Goal: Task Accomplishment & Management: Manage account settings

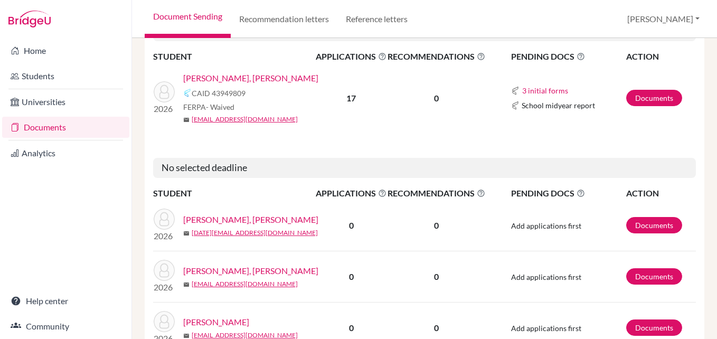
scroll to position [370, 0]
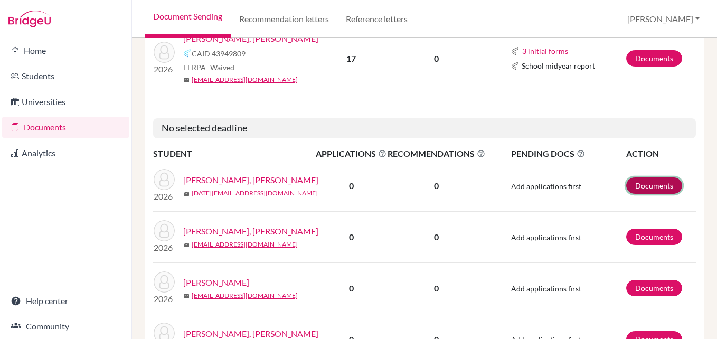
click at [635, 194] on link "Documents" at bounding box center [655, 186] width 56 height 16
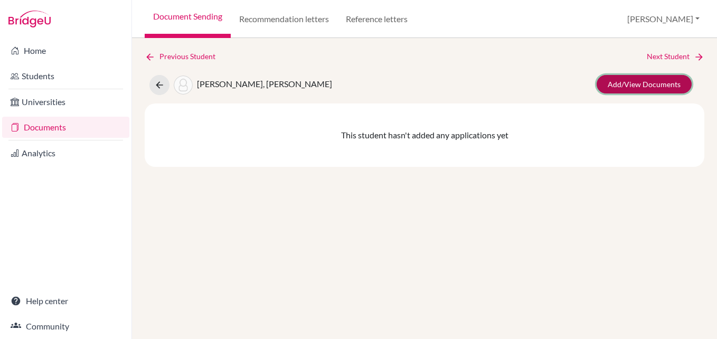
click at [643, 89] on link "Add/View Documents" at bounding box center [644, 84] width 95 height 18
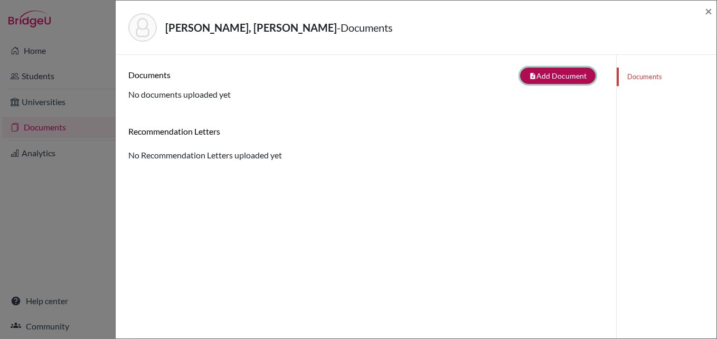
click at [562, 77] on button "note_add Add Document" at bounding box center [558, 76] width 76 height 16
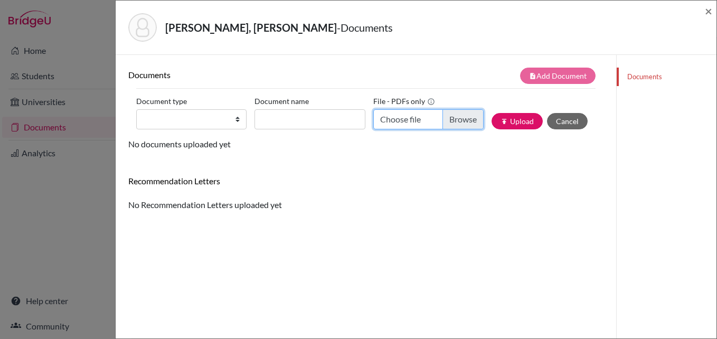
click at [457, 116] on input "Choose file" at bounding box center [429, 119] width 110 height 20
type input "C:\fakepath\Frida Ayala ESP.pdf"
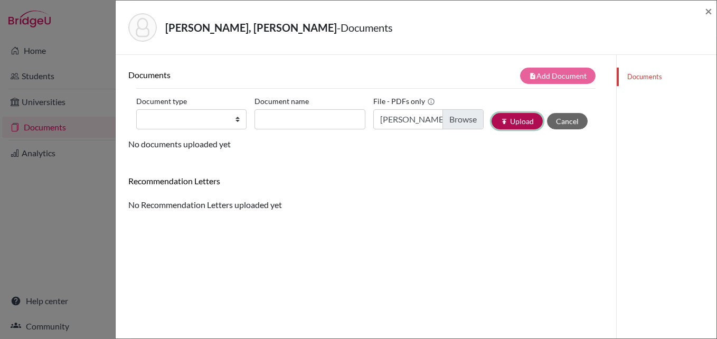
click at [506, 119] on button "publish Upload" at bounding box center [517, 121] width 51 height 16
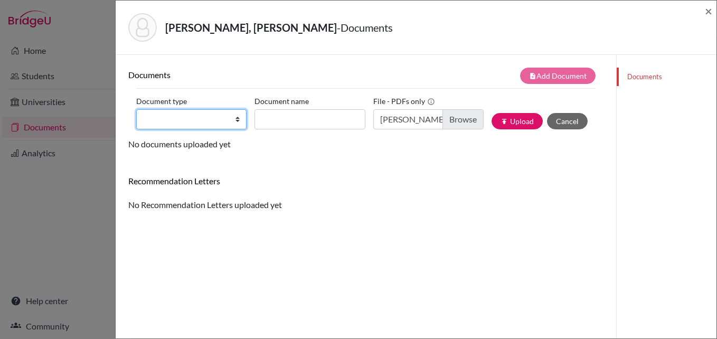
click at [211, 121] on select "Change explanation for Common App reports Counselor recommendation Internationa…" at bounding box center [191, 119] width 110 height 20
select select "5"
click at [136, 109] on select "Change explanation for Common App reports Counselor recommendation Internationa…" at bounding box center [191, 119] width 110 height 20
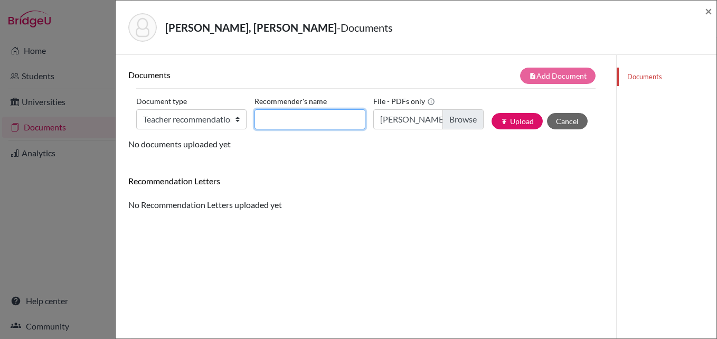
click at [281, 119] on input "Recommender's name" at bounding box center [310, 119] width 110 height 20
type input "R"
type input "Frida Ayala en español"
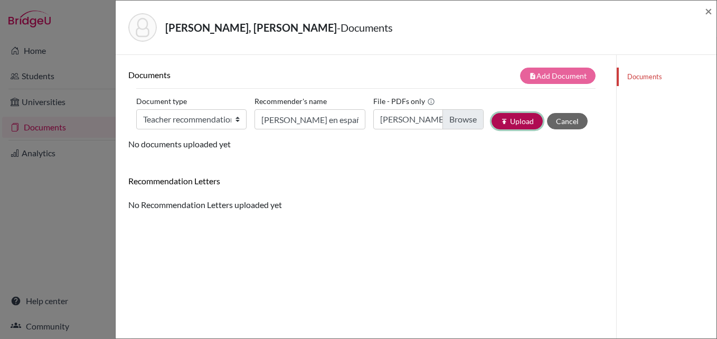
click at [503, 121] on button "publish Upload" at bounding box center [517, 121] width 51 height 16
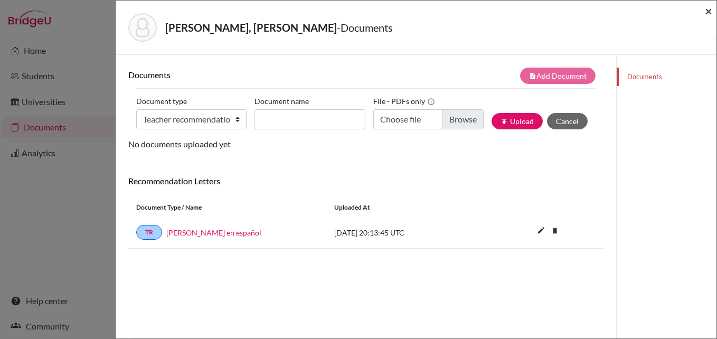
click at [709, 5] on span "×" at bounding box center [708, 10] width 7 height 15
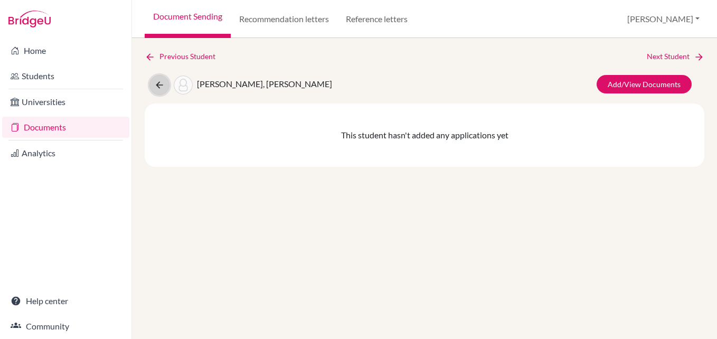
click at [158, 87] on icon at bounding box center [159, 85] width 11 height 11
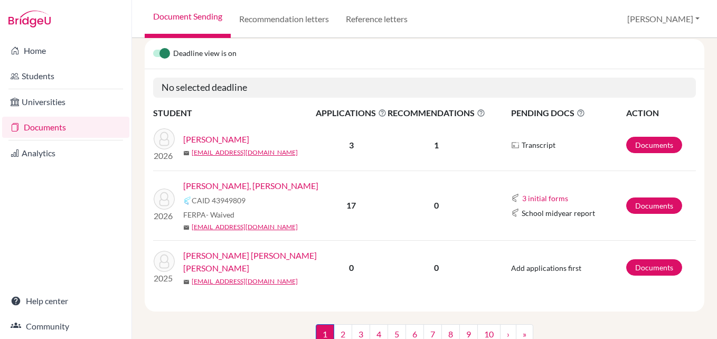
scroll to position [157, 0]
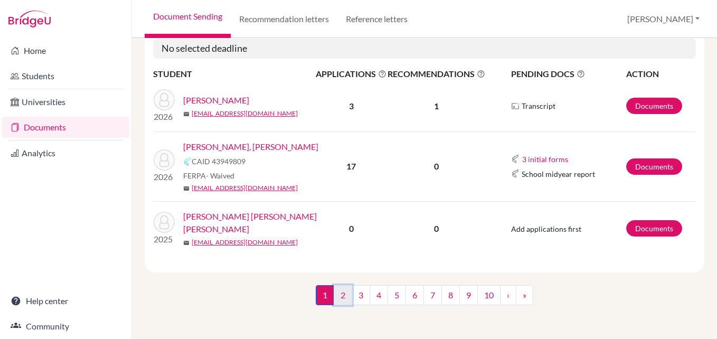
click at [337, 296] on link "2" at bounding box center [343, 295] width 18 height 20
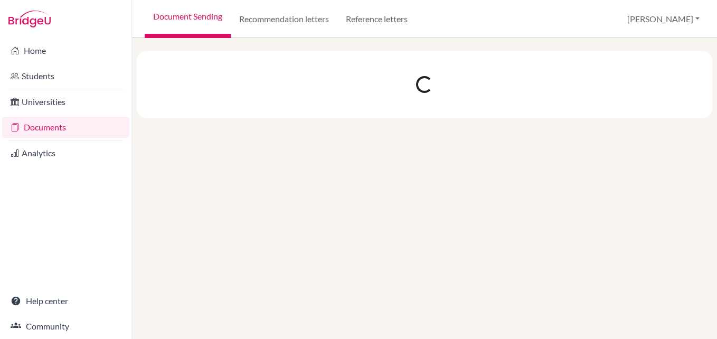
scroll to position [0, 0]
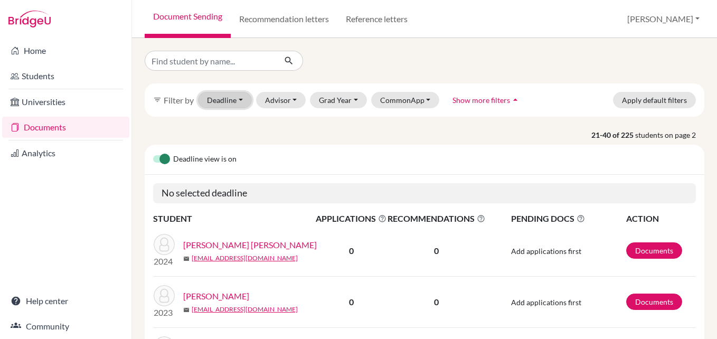
click at [244, 97] on button "Deadline - Select a date range Or double click for a single date selection Toda…" at bounding box center [225, 100] width 54 height 16
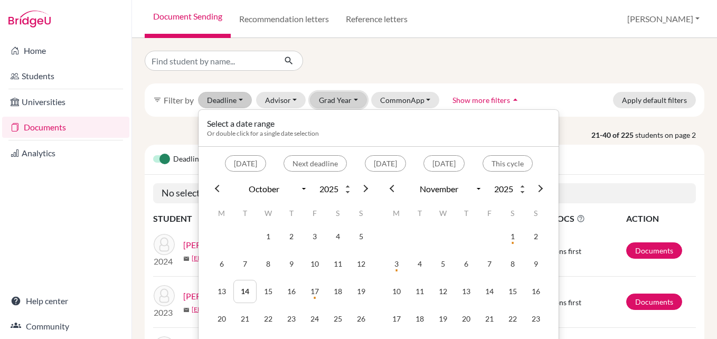
click at [324, 100] on button "Grad Year" at bounding box center [338, 100] width 57 height 16
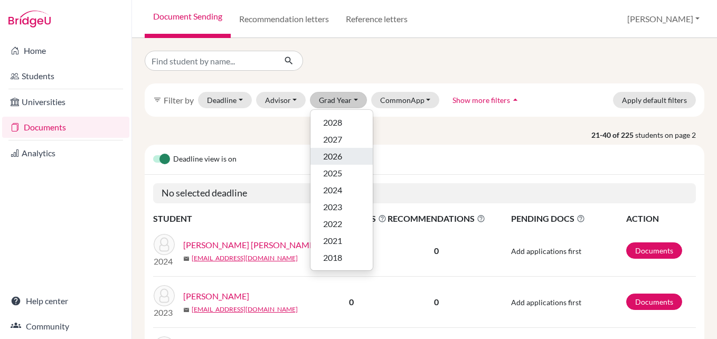
click at [328, 155] on span "2026" at bounding box center [332, 156] width 19 height 13
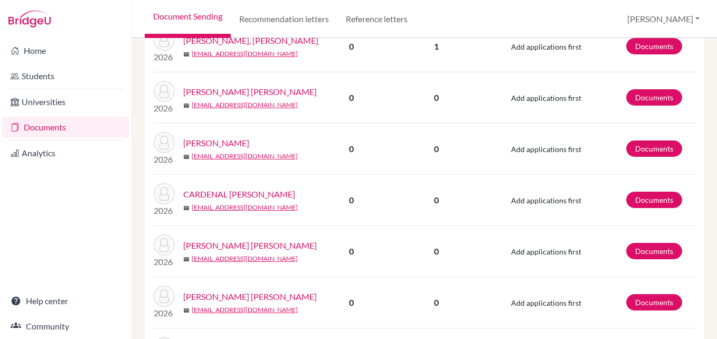
scroll to position [528, 0]
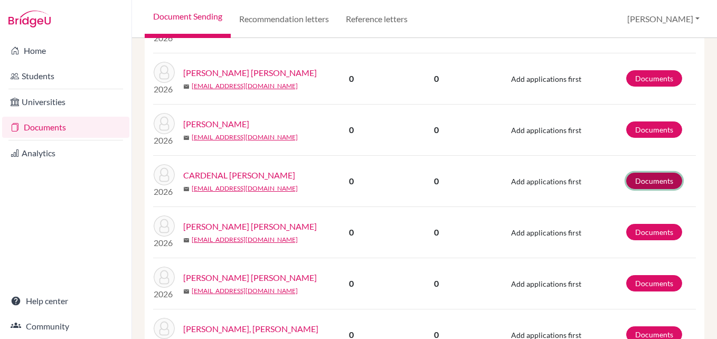
click at [662, 189] on link "Documents" at bounding box center [655, 181] width 56 height 16
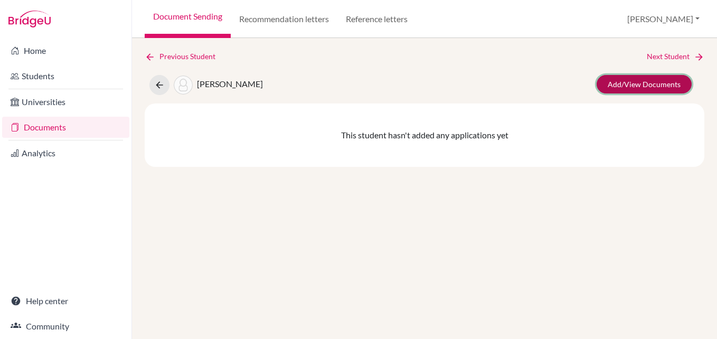
click at [636, 83] on link "Add/View Documents" at bounding box center [644, 84] width 95 height 18
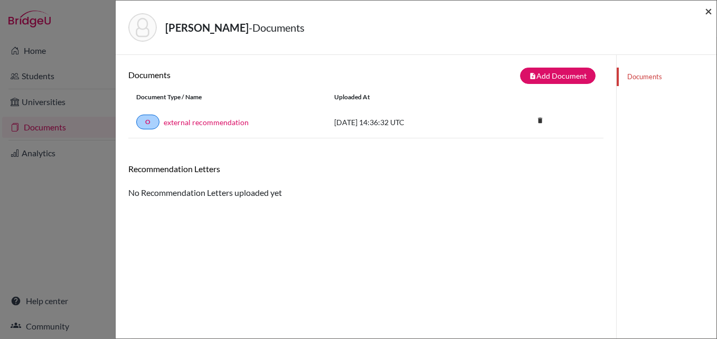
click at [709, 14] on span "×" at bounding box center [708, 10] width 7 height 15
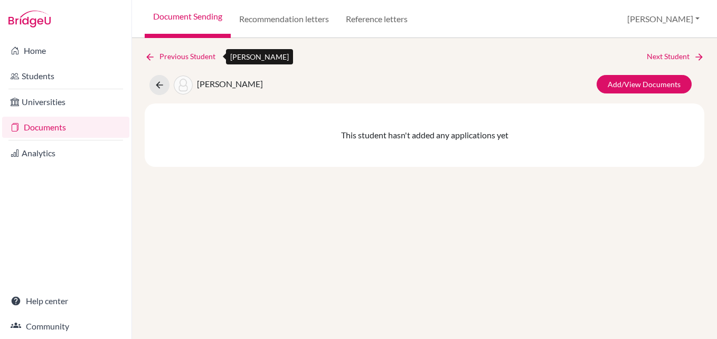
click at [202, 57] on link "Previous Student" at bounding box center [184, 57] width 79 height 12
click at [182, 18] on link "Document Sending" at bounding box center [188, 19] width 86 height 38
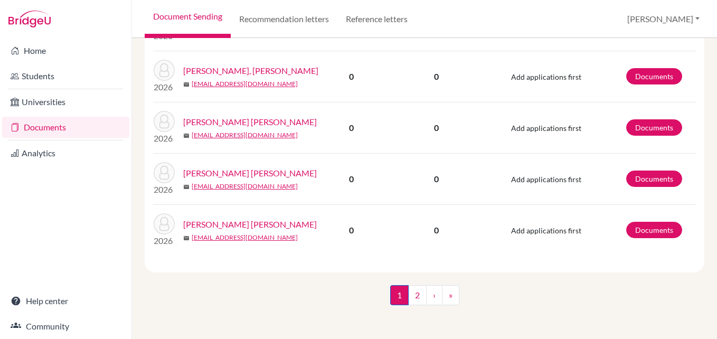
scroll to position [1238, 0]
click at [413, 303] on link "2" at bounding box center [417, 295] width 18 height 20
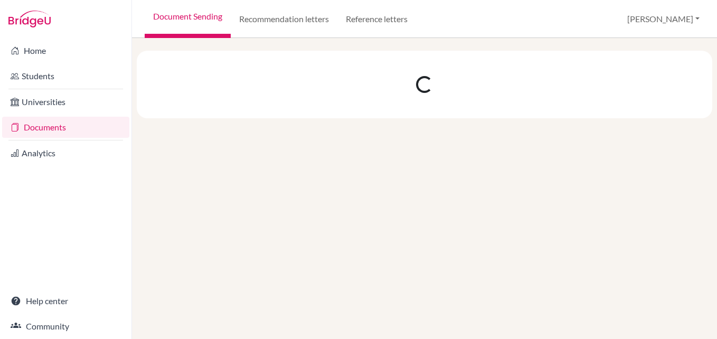
scroll to position [0, 0]
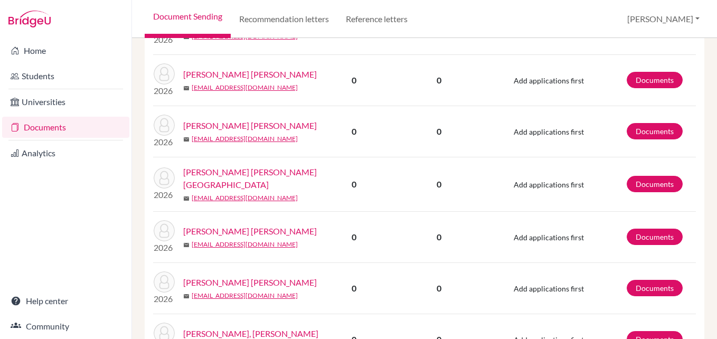
scroll to position [792, 0]
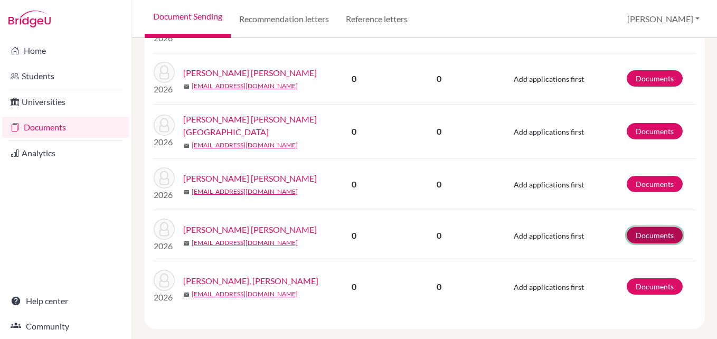
click at [636, 244] on link "Documents" at bounding box center [655, 235] width 56 height 16
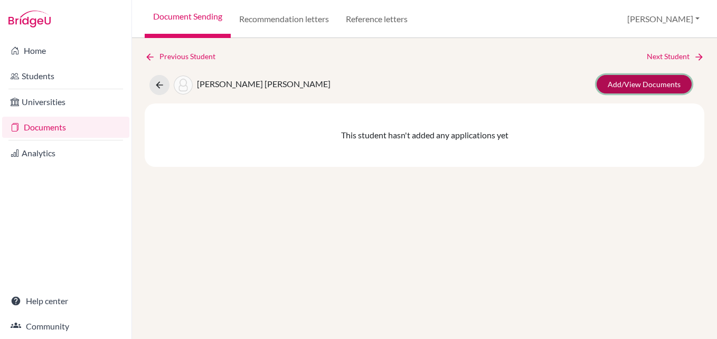
click at [653, 87] on link "Add/View Documents" at bounding box center [644, 84] width 95 height 18
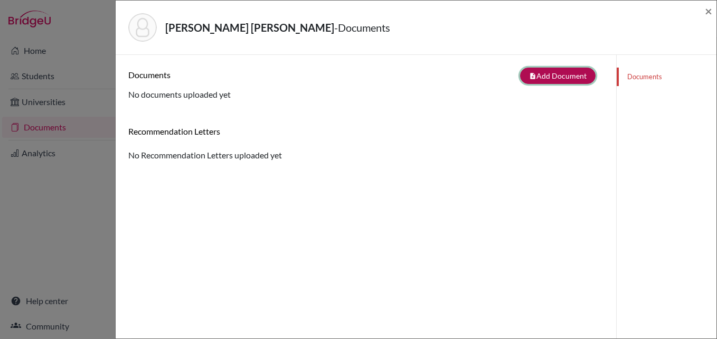
click at [538, 81] on button "note_add Add Document" at bounding box center [558, 76] width 76 height 16
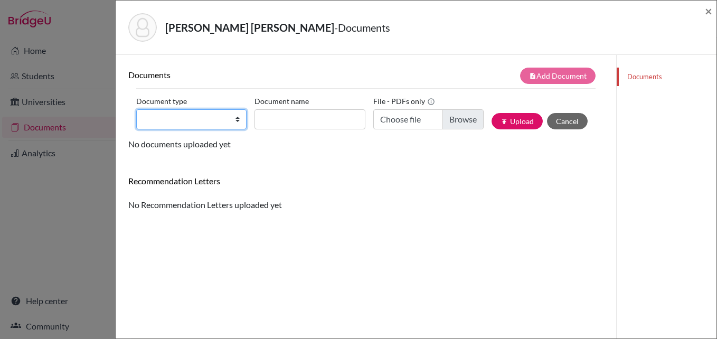
click at [225, 118] on select "Change explanation for Common App reports Counselor recommendation Internationa…" at bounding box center [191, 119] width 110 height 20
select select "5"
click at [136, 109] on select "Change explanation for Common App reports Counselor recommendation Internationa…" at bounding box center [191, 119] width 110 height 20
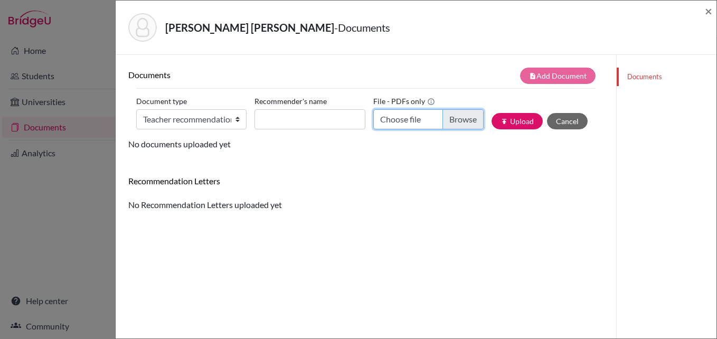
click at [445, 124] on input "Choose file" at bounding box center [429, 119] width 110 height 20
type input "C:\fakepath\[PERSON_NAME] ESP.pdf"
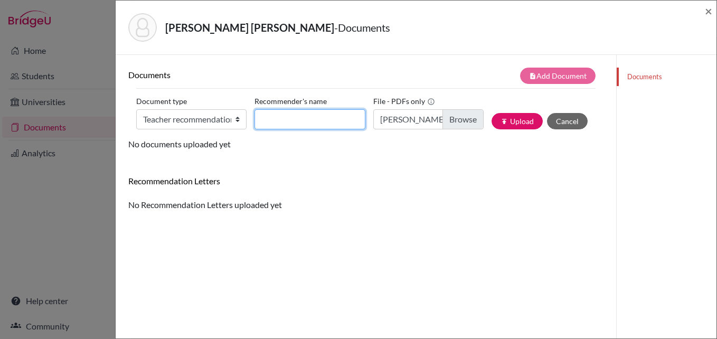
click at [301, 124] on input "Recommender's name" at bounding box center [310, 119] width 110 height 20
type input "[PERSON_NAME] ESP"
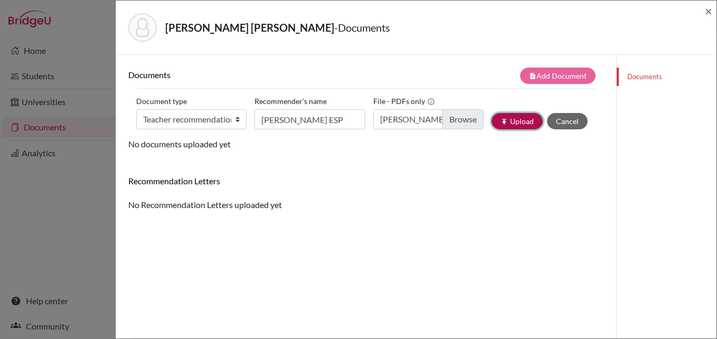
click at [509, 122] on button "publish Upload" at bounding box center [517, 121] width 51 height 16
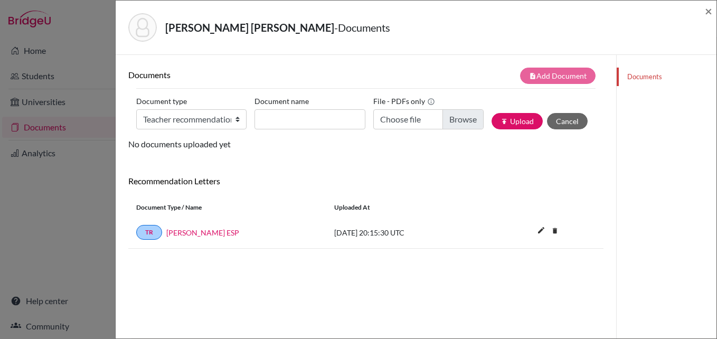
click at [713, 11] on div "[PERSON_NAME] [PERSON_NAME] - Documents ×" at bounding box center [416, 28] width 601 height 54
click at [706, 13] on span "×" at bounding box center [708, 10] width 7 height 15
